Goal: Task Accomplishment & Management: Complete application form

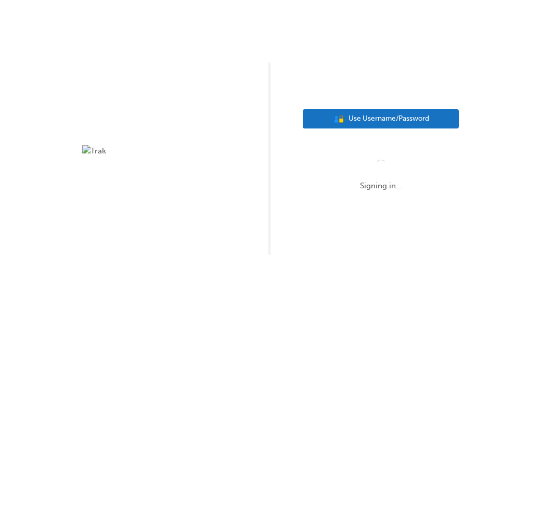
click at [403, 118] on span "Use Username/Password" at bounding box center [388, 119] width 81 height 12
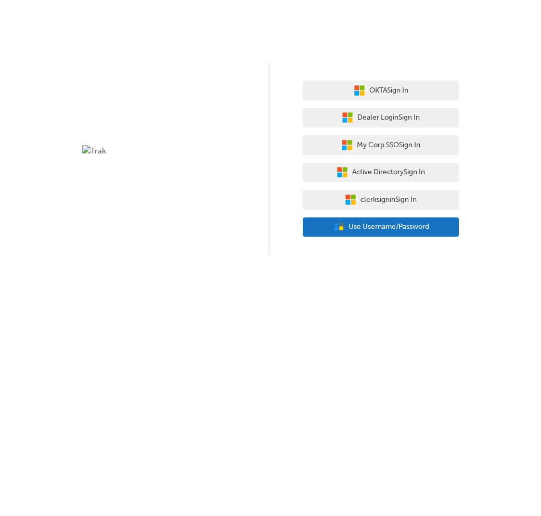
click at [381, 228] on span "Use Username/Password" at bounding box center [388, 227] width 81 height 12
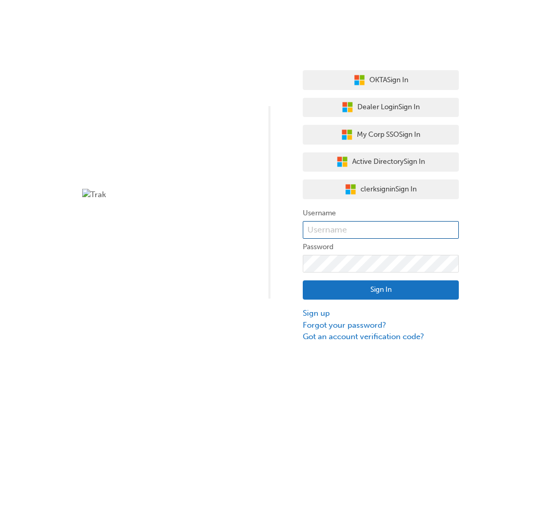
click at [381, 228] on input "text" at bounding box center [380, 230] width 156 height 18
paste input "user_2wAAK2fYKUfz6LTQp8CgCiZmaZK"
type input "user_2wAAK2fYKUfz6LTQp8CgCiZmaZK"
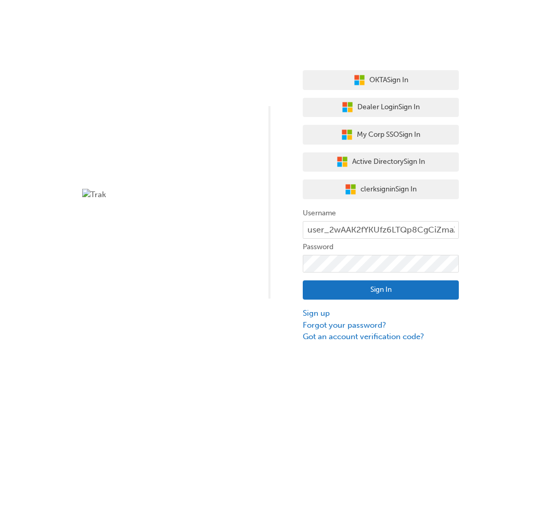
click at [357, 253] on form "Username user_2wAAK2fYKUfz6LTQp8CgCiZmaZK Password Sign In Sign up Forgot your …" at bounding box center [380, 275] width 156 height 136
click button "Sign In" at bounding box center [380, 290] width 156 height 20
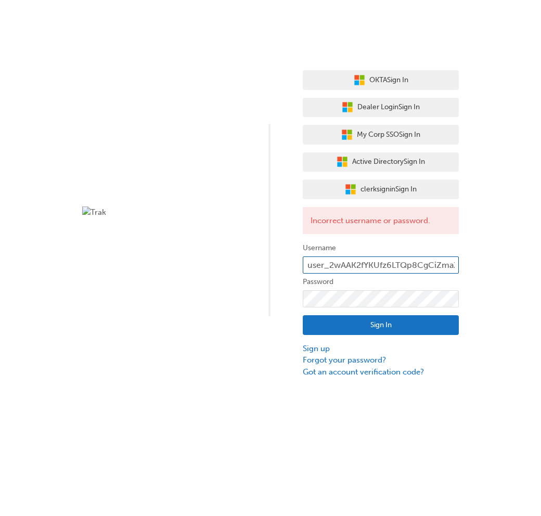
click at [307, 264] on input "user_2wAAK2fYKUfz6LTQp8CgCiZmaZK" at bounding box center [380, 265] width 156 height 18
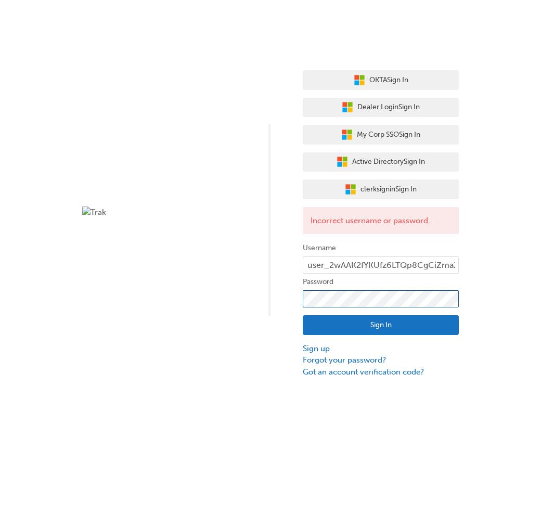
click at [249, 293] on div "OKTA Sign In Dealer Login Sign In My Corp SSO Sign In Active Directory Sign In …" at bounding box center [270, 188] width 541 height 377
click button "Sign In" at bounding box center [380, 325] width 156 height 20
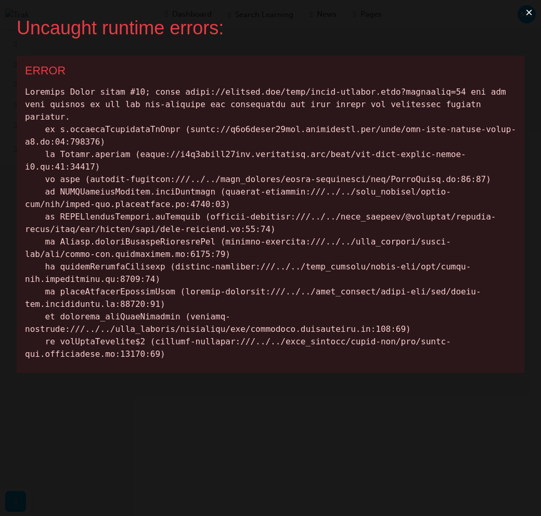
click at [530, 12] on button "×" at bounding box center [529, 12] width 24 height 25
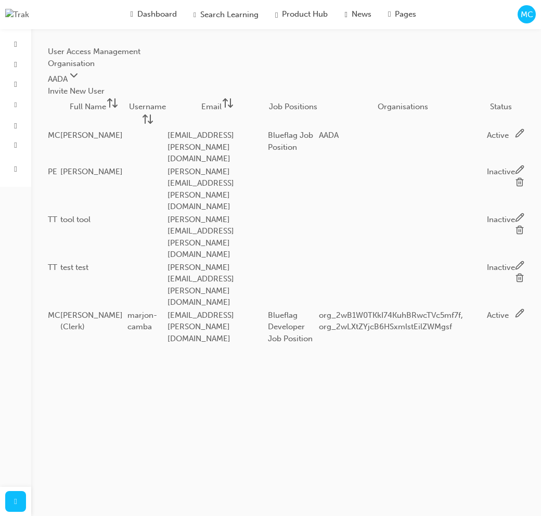
click at [104, 92] on button "Invite New User" at bounding box center [76, 91] width 57 height 12
type Name "M"
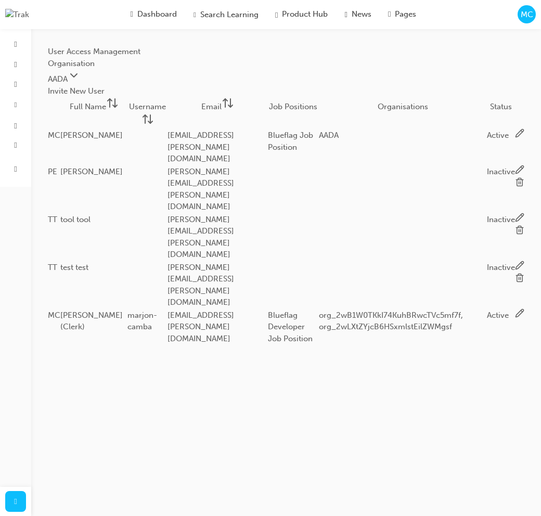
click at [515, 225] on icon at bounding box center [519, 229] width 9 height 9
click at [515, 273] on icon at bounding box center [519, 277] width 9 height 9
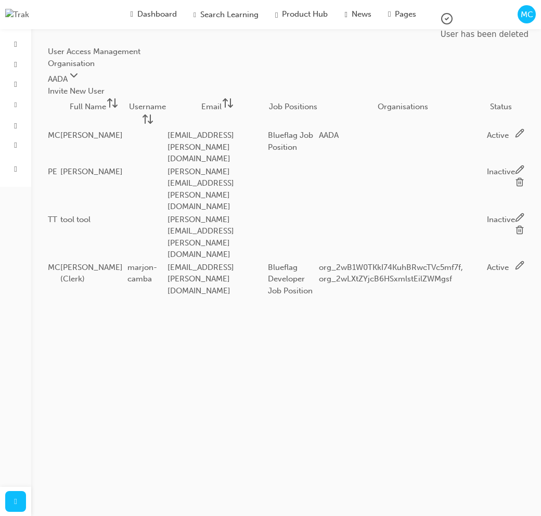
click at [515, 225] on icon at bounding box center [519, 229] width 9 height 9
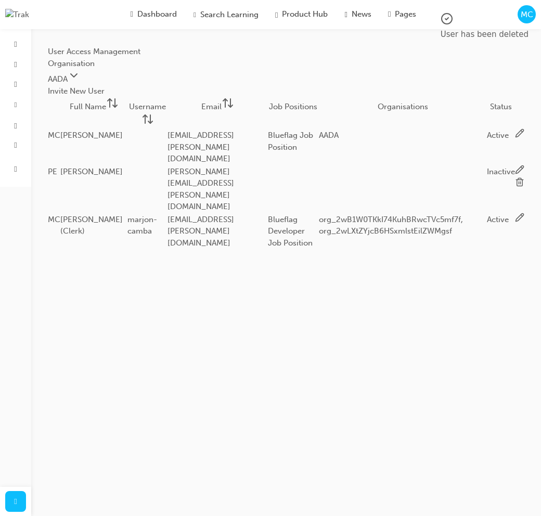
click at [104, 94] on button "Invite New User" at bounding box center [76, 91] width 57 height 12
type Name "Marjon"
type Name "Camba ( Invite Worfklow Test)"
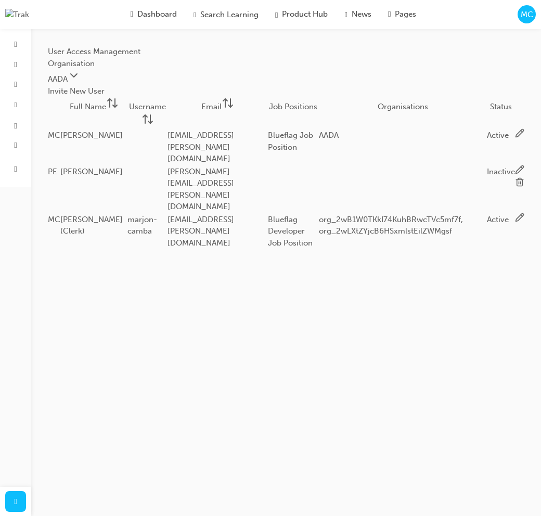
type input "marjon.camba@blueflag.com.au"
type input "m"
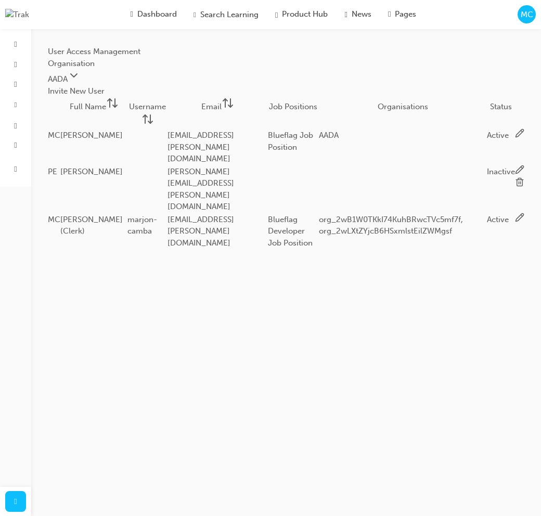
click at [297, 301] on body "Your version of Internet Explorer is outdated and not supported. Please upgrade…" at bounding box center [270, 258] width 541 height 516
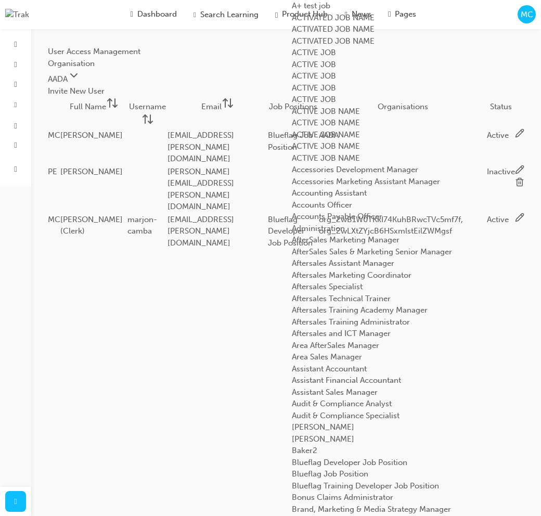
scroll to position [777, 0]
click at [332, 468] on div "Blueflag Job Position" at bounding box center [410, 474] width 236 height 12
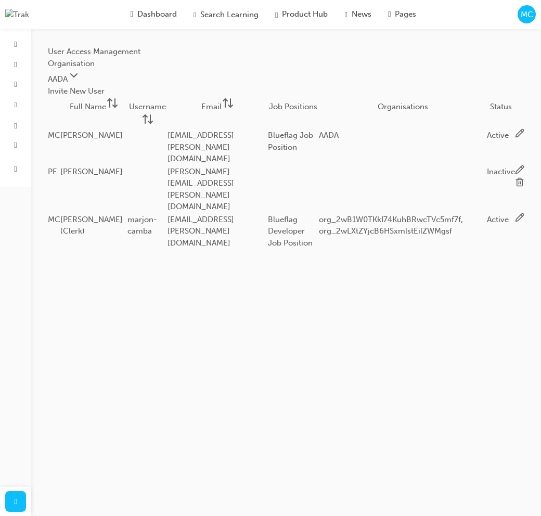
type input "marjon.camba+inviteworkflow@blueflag.com.au"
type input "marjon_invite_workflow"
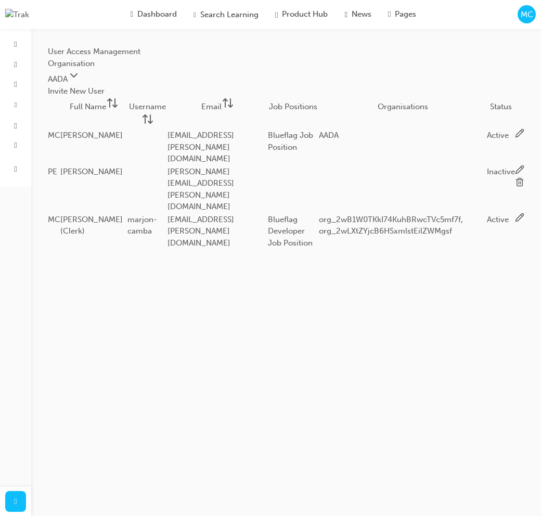
scroll to position [0, 333]
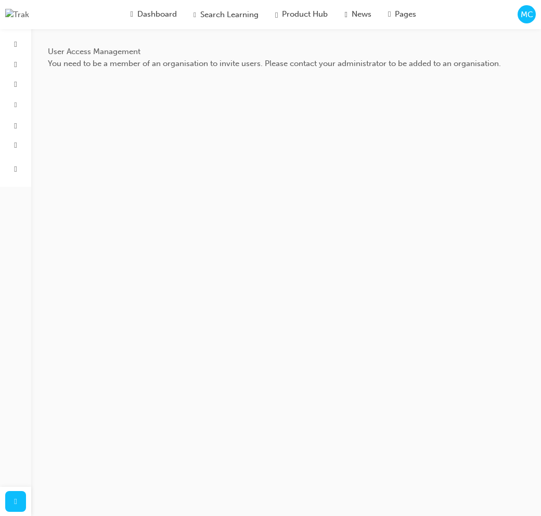
click at [527, 17] on span "MC" at bounding box center [526, 15] width 12 height 12
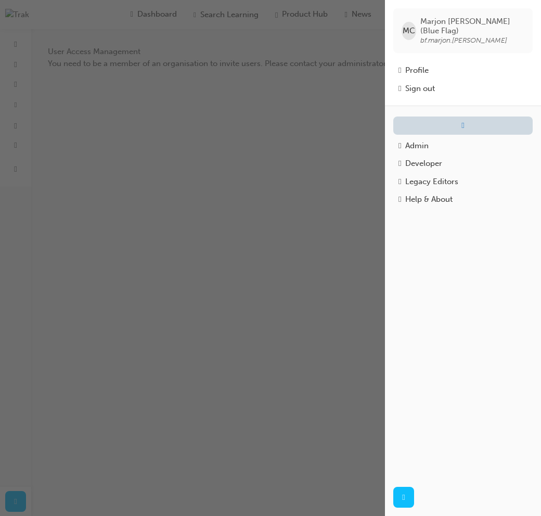
click at [400, 120] on link "button" at bounding box center [462, 125] width 139 height 18
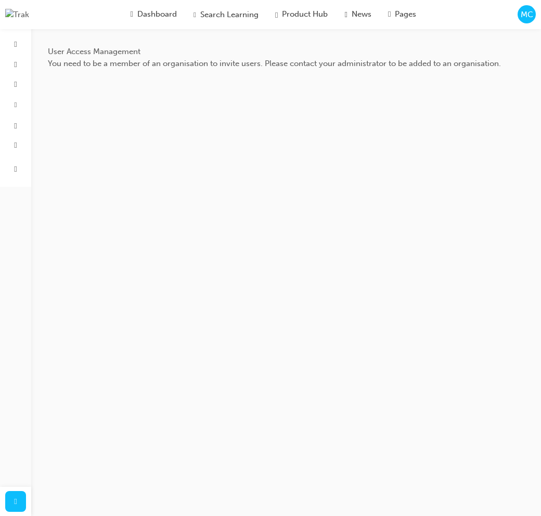
click at [529, 16] on span "MC" at bounding box center [526, 15] width 12 height 12
